Goal: Find specific page/section

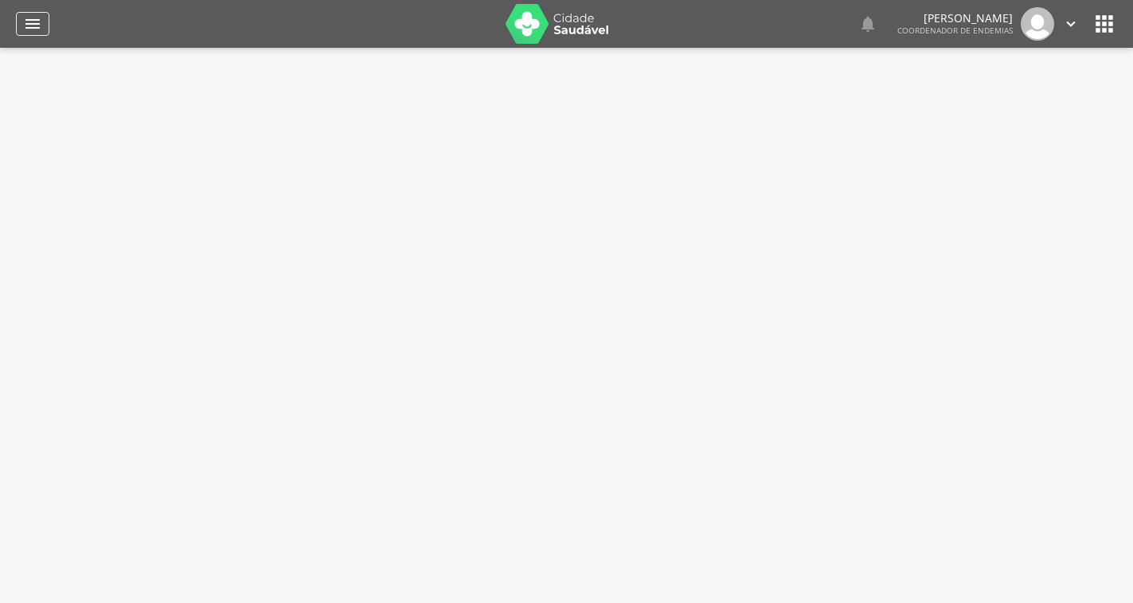
click at [29, 21] on icon "" at bounding box center [32, 23] width 19 height 19
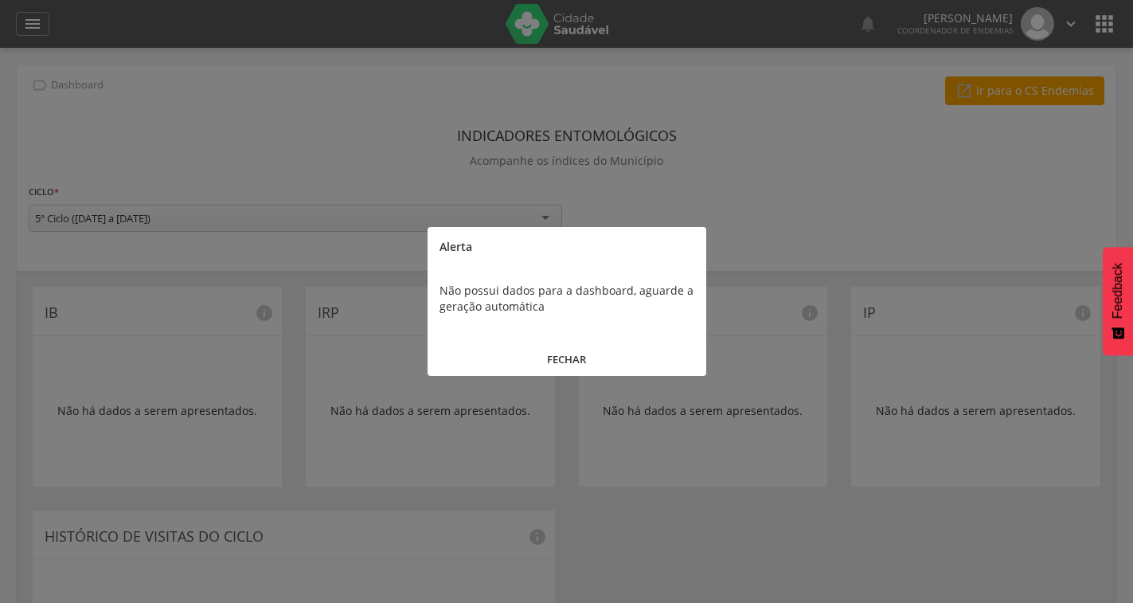
click at [572, 354] on button "FECHAR" at bounding box center [567, 359] width 279 height 34
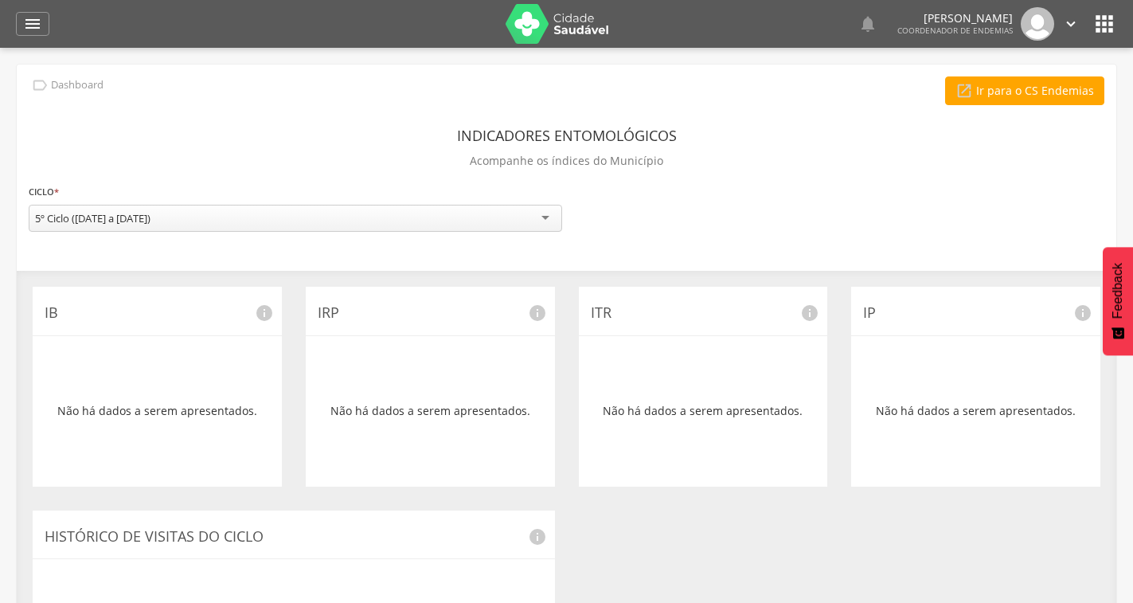
click at [1112, 26] on icon "" at bounding box center [1104, 23] width 25 height 25
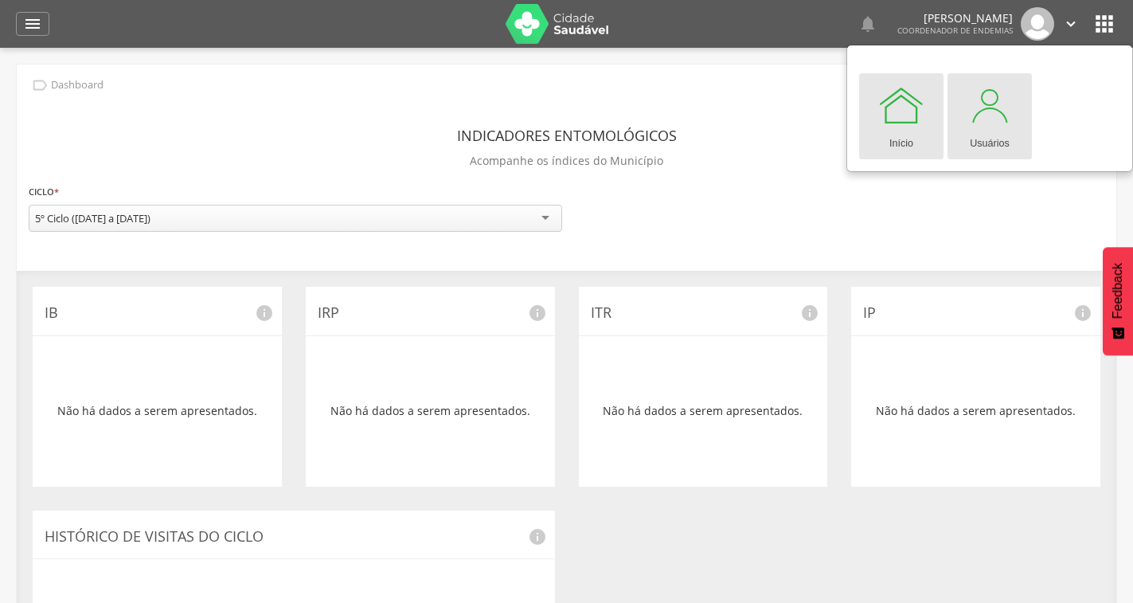
click at [972, 139] on div "Usuários" at bounding box center [990, 140] width 40 height 22
